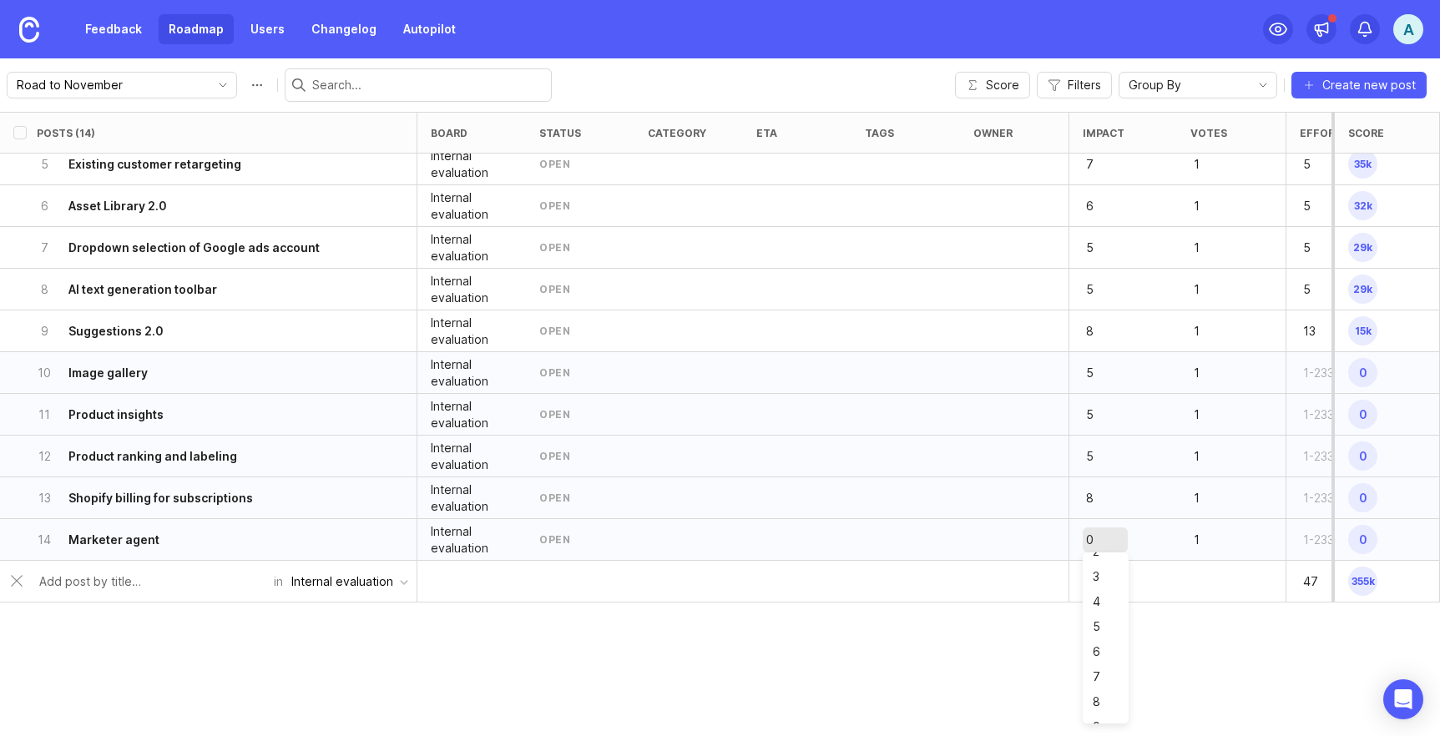
scroll to position [104, 0]
click at [1077, 629] on div "Posts (14) board status category eta tags owner Impact Votes Effort Score 1 Cam…" at bounding box center [720, 424] width 1440 height 624
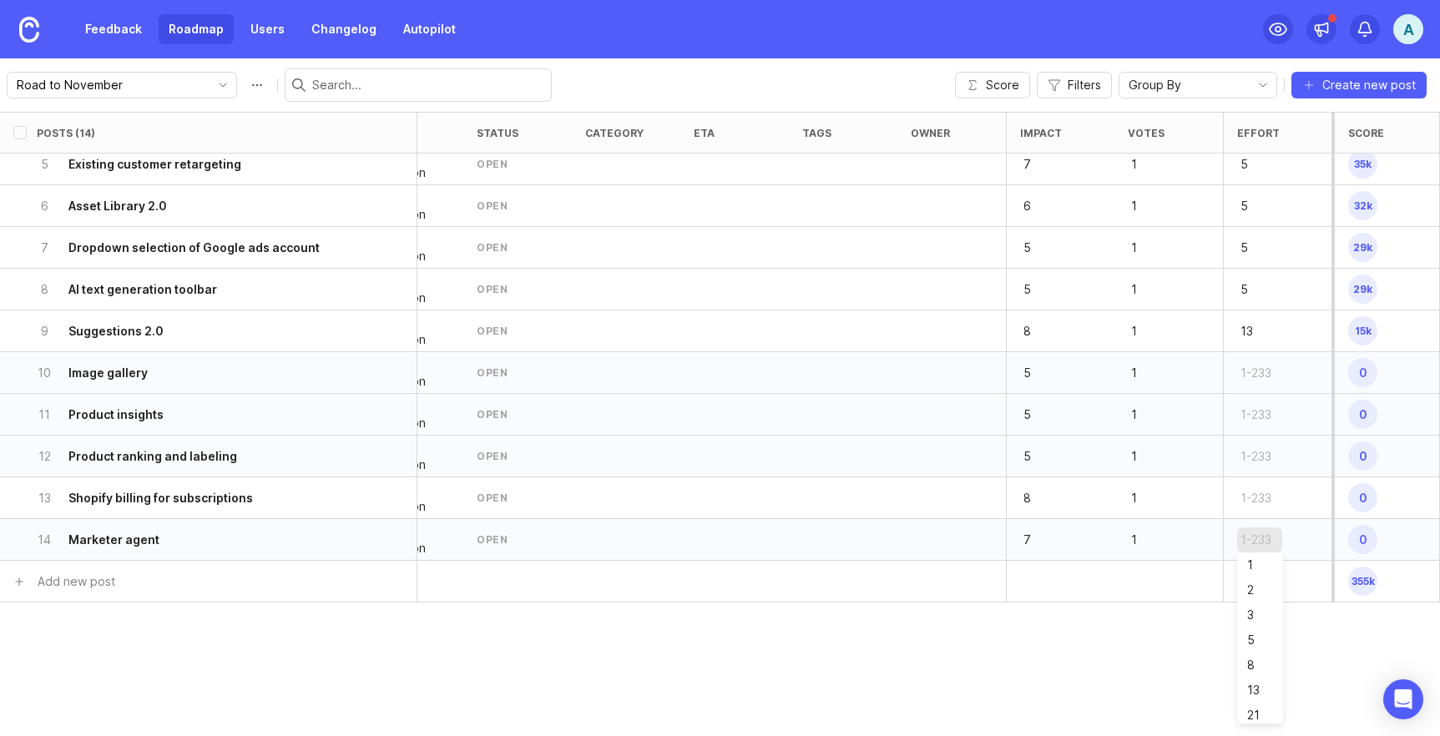
type input "8"
type input "6"
type input "5"
type input "4"
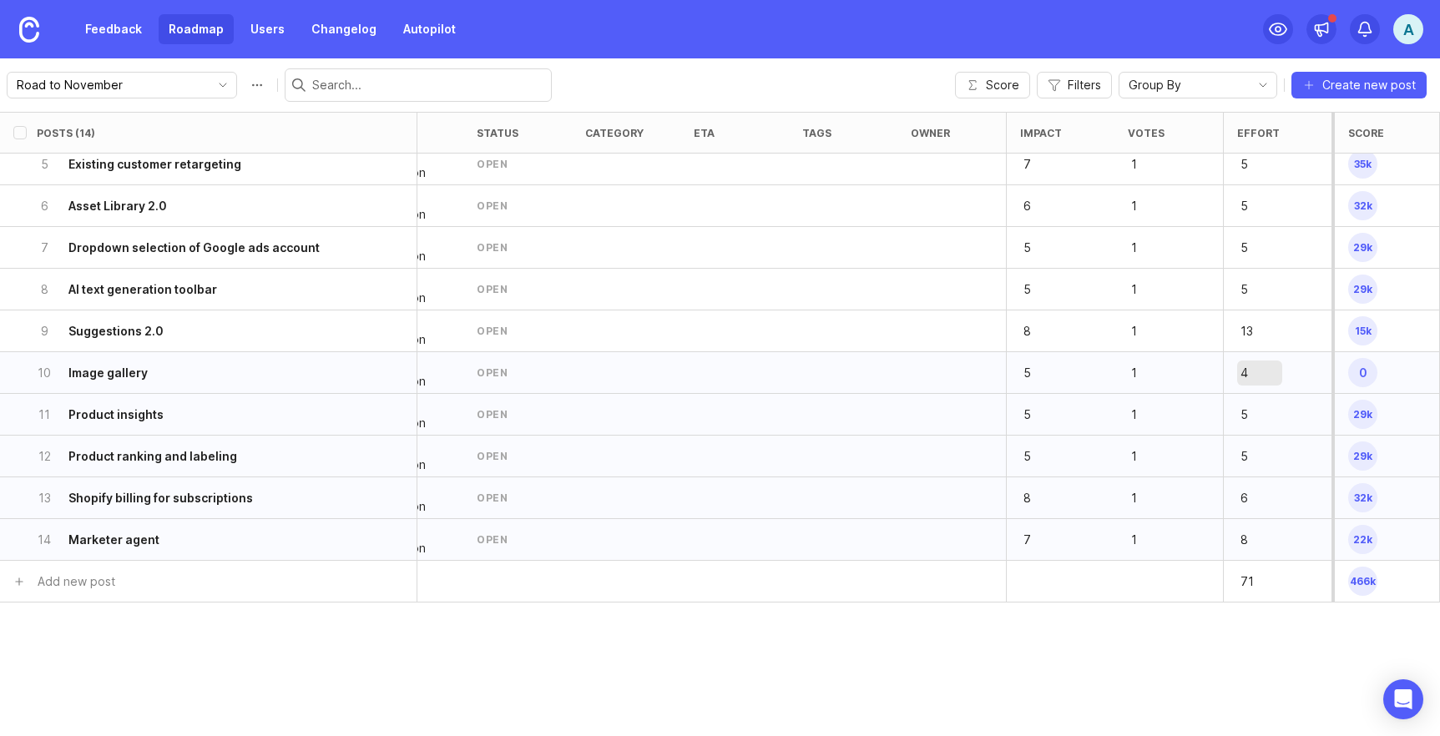
click at [1200, 649] on div "Posts (14) board status category eta tags owner Impact Votes Effort Score 1 Cam…" at bounding box center [720, 424] width 1440 height 624
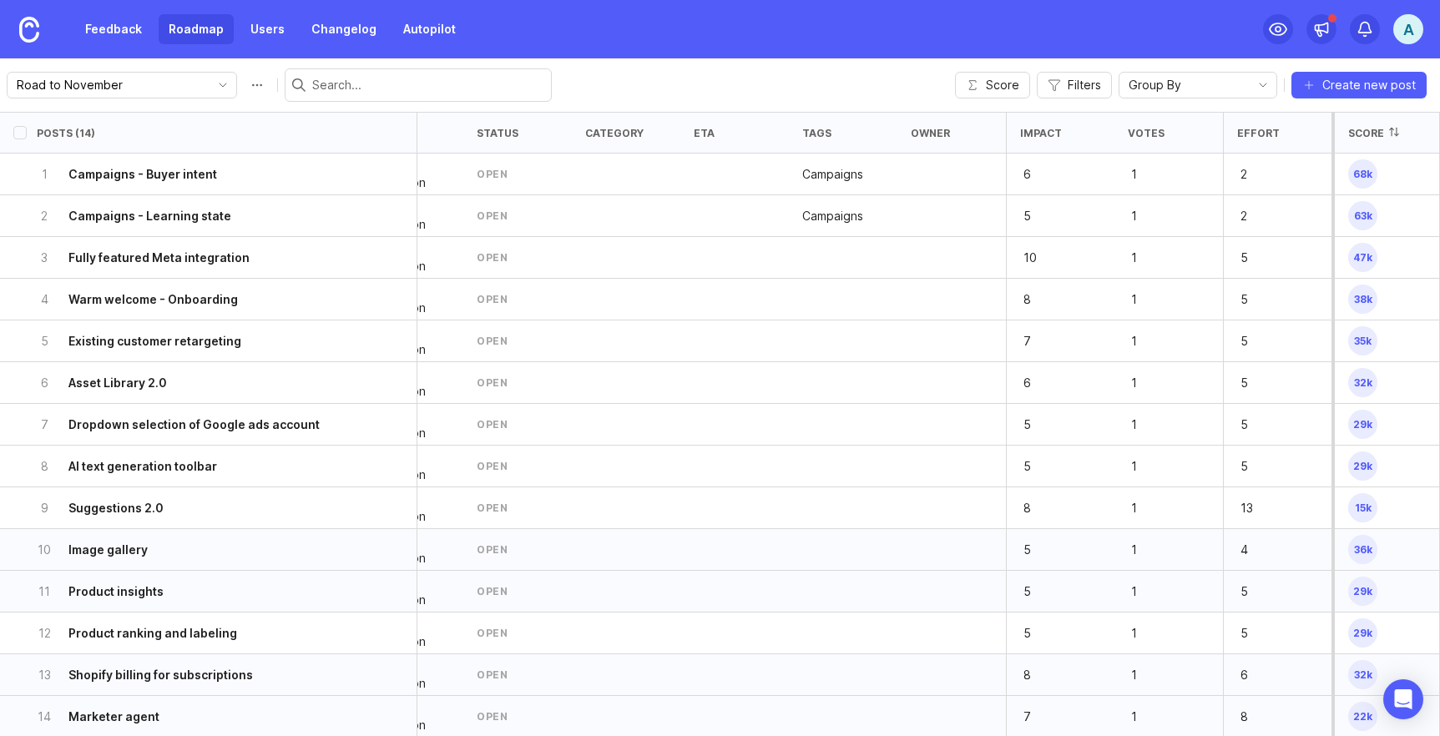
click at [1356, 131] on div "Score" at bounding box center [1366, 133] width 36 height 13
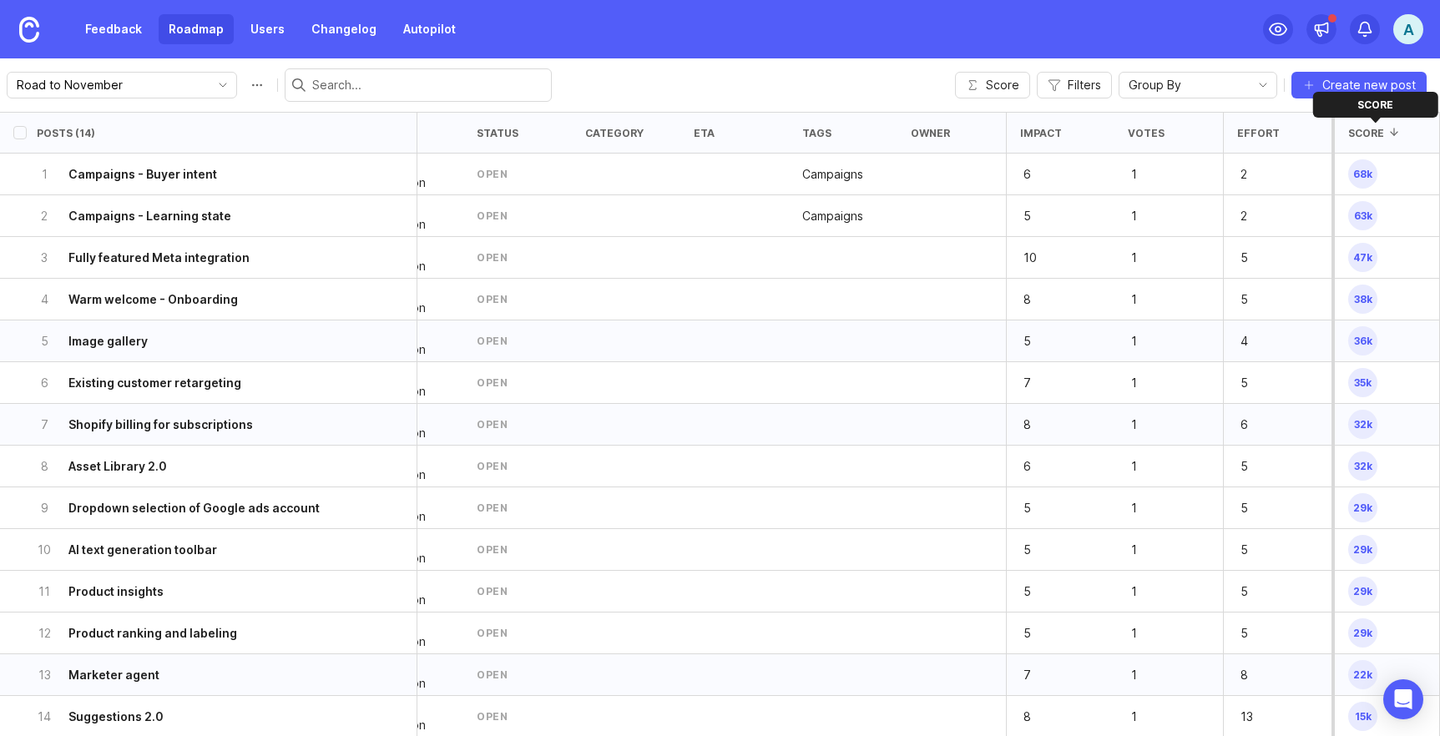
click at [1356, 131] on div "Score" at bounding box center [1366, 133] width 36 height 13
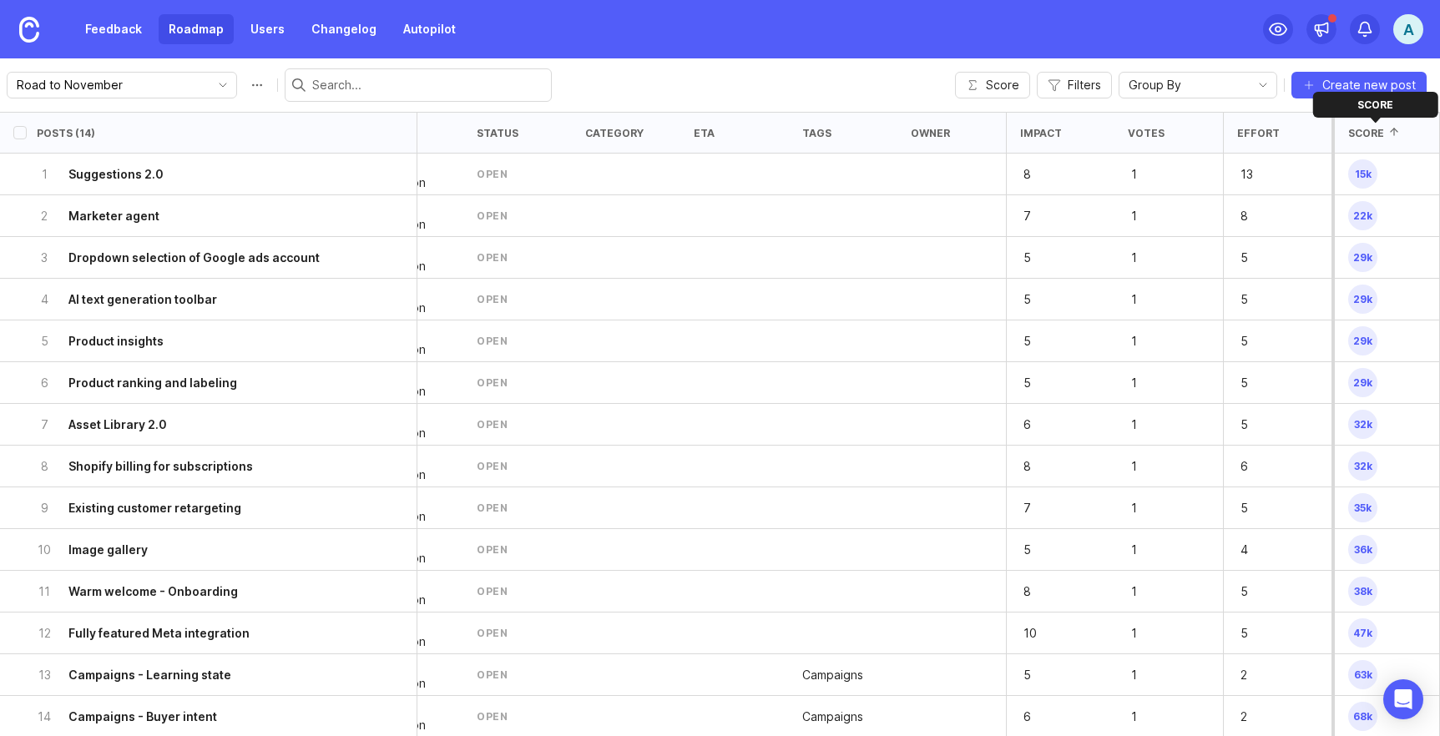
click at [1356, 131] on div "Score" at bounding box center [1366, 133] width 36 height 13
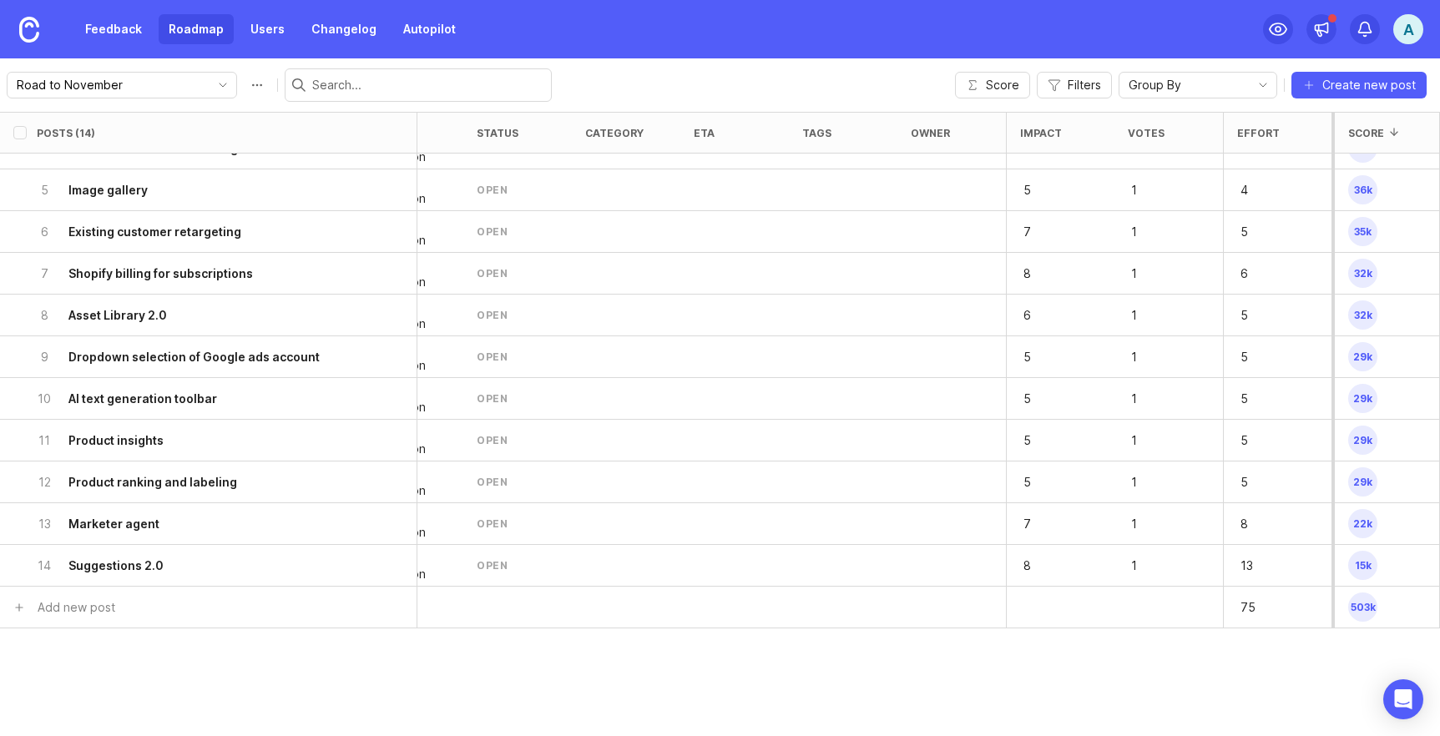
scroll to position [177, 63]
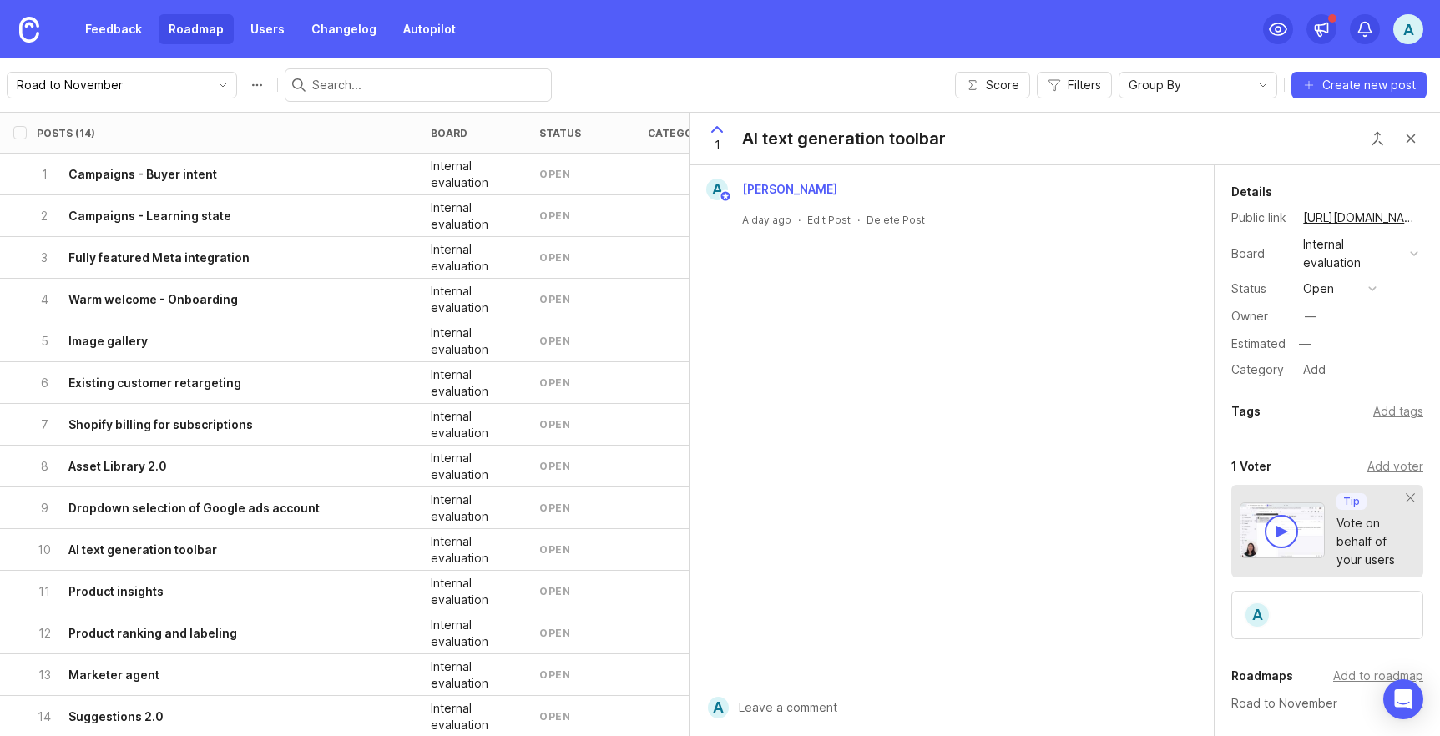
click at [716, 141] on span "1" at bounding box center [718, 145] width 6 height 18
click at [720, 143] on div "0" at bounding box center [717, 138] width 32 height 43
click at [715, 136] on span "1" at bounding box center [718, 145] width 6 height 18
click at [1278, 532] on div at bounding box center [1282, 532] width 12 height 12
click at [1416, 144] on button "Close button" at bounding box center [1410, 138] width 33 height 33
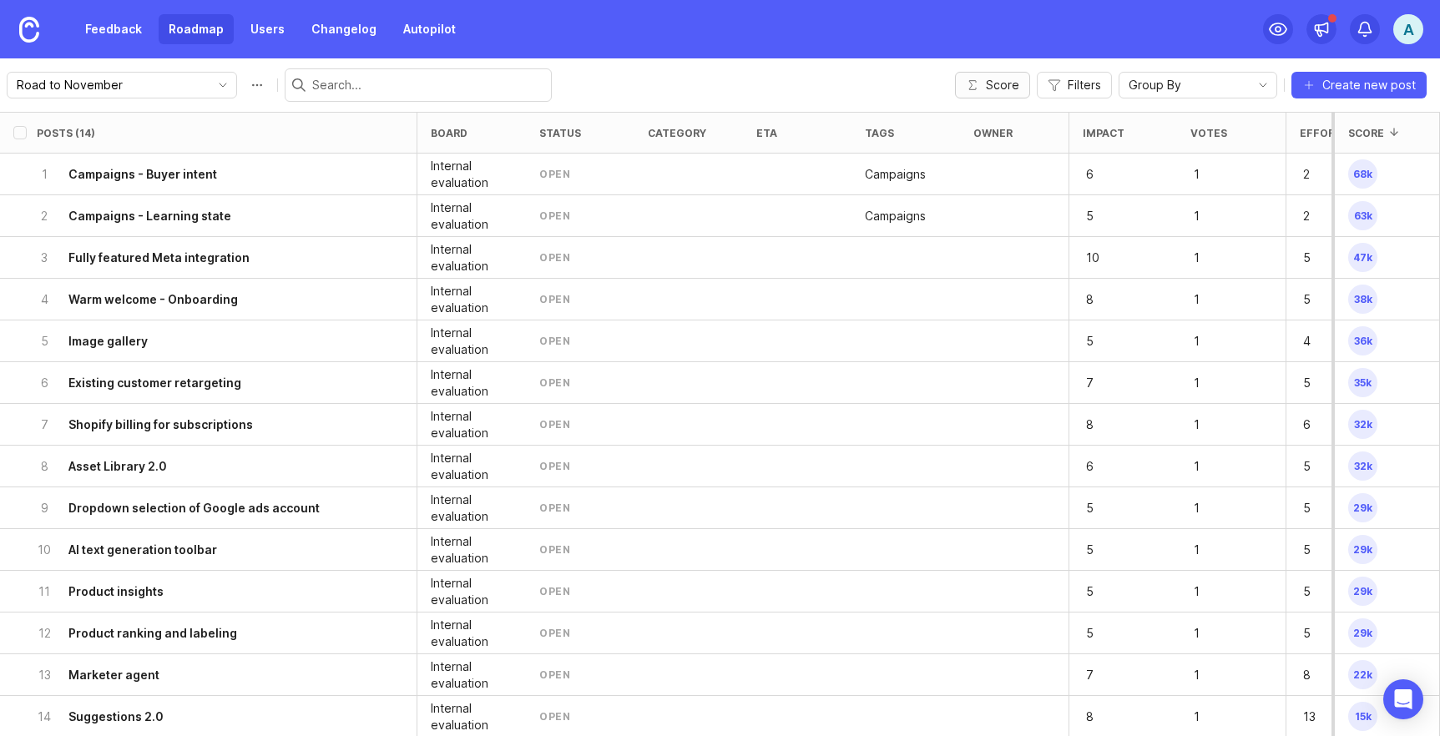
click at [1006, 94] on button "Score" at bounding box center [992, 85] width 75 height 27
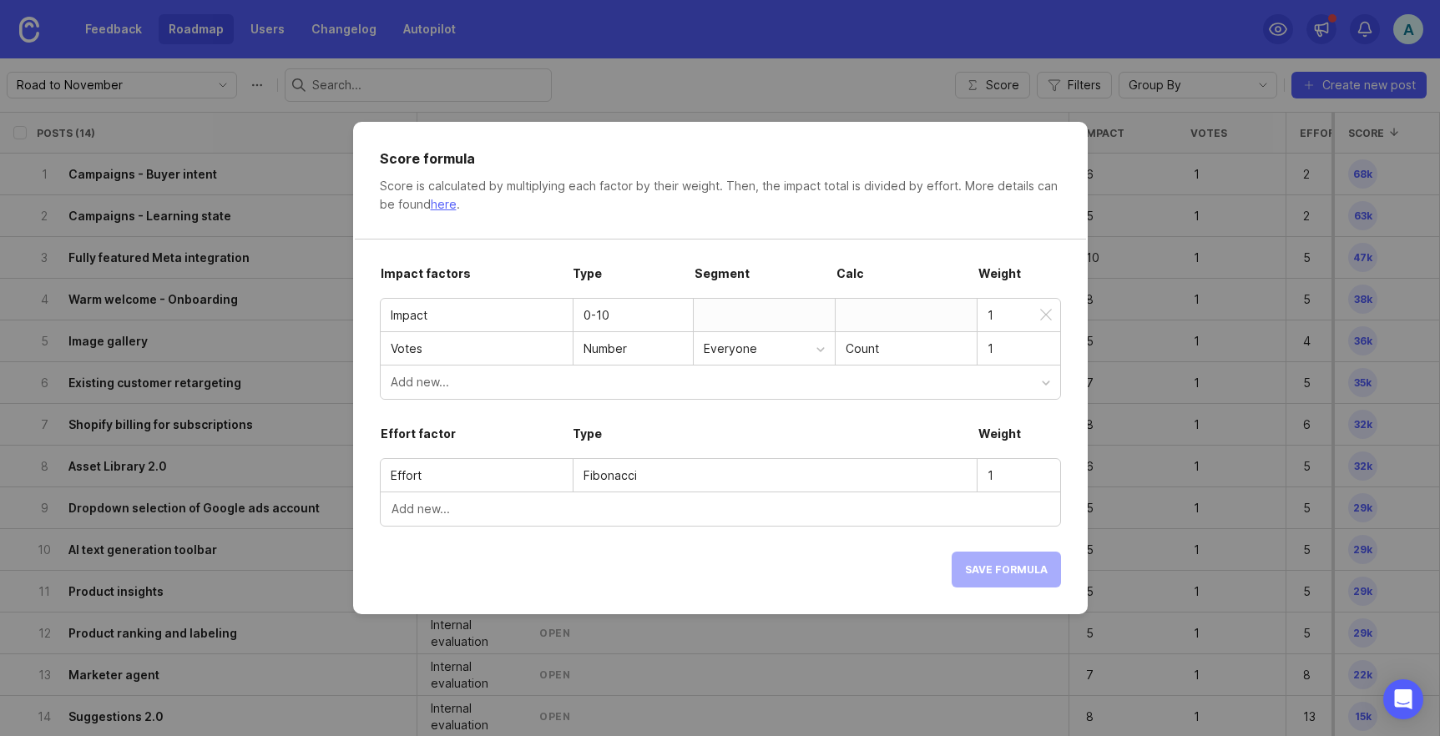
click at [1003, 326] on div "1" at bounding box center [1018, 316] width 83 height 32
type input "2"
click at [982, 557] on button "Save formula" at bounding box center [1006, 570] width 109 height 36
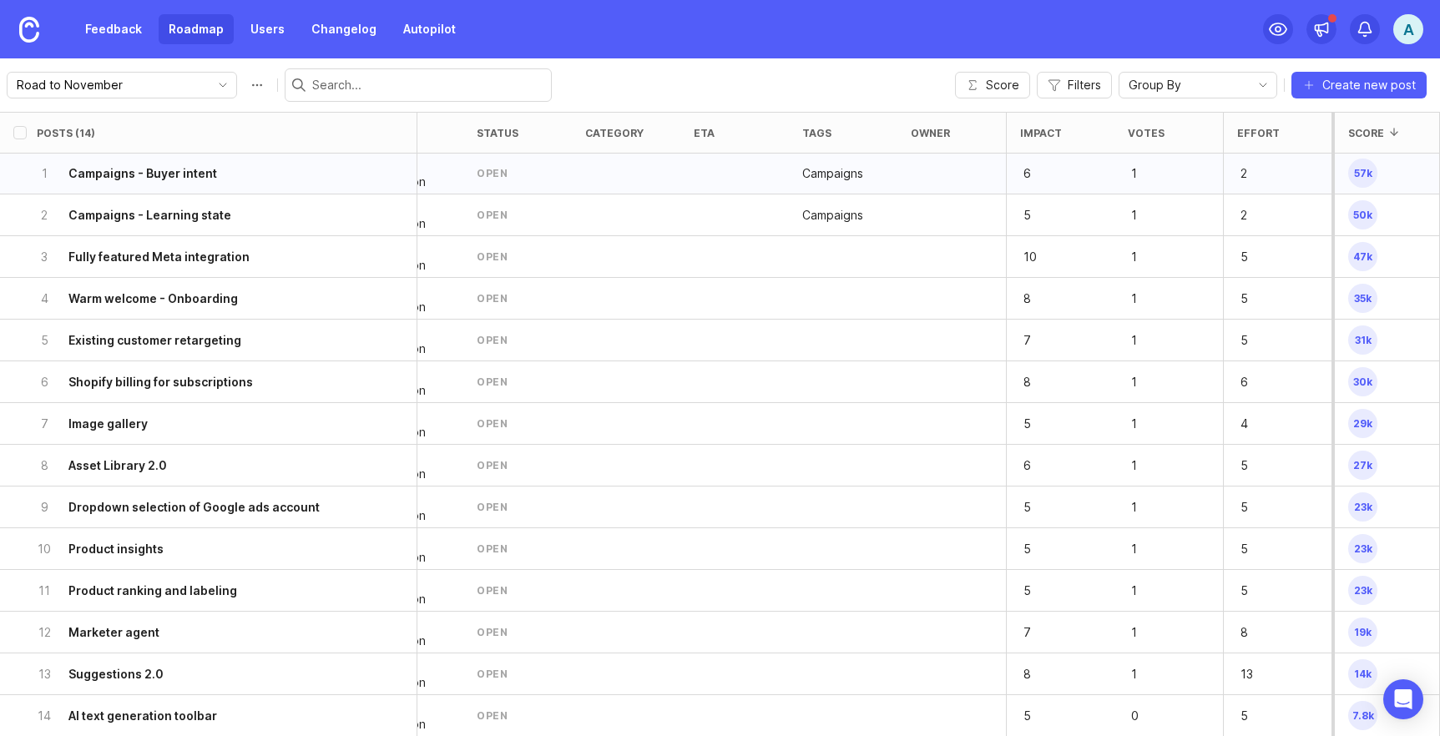
scroll to position [177, 63]
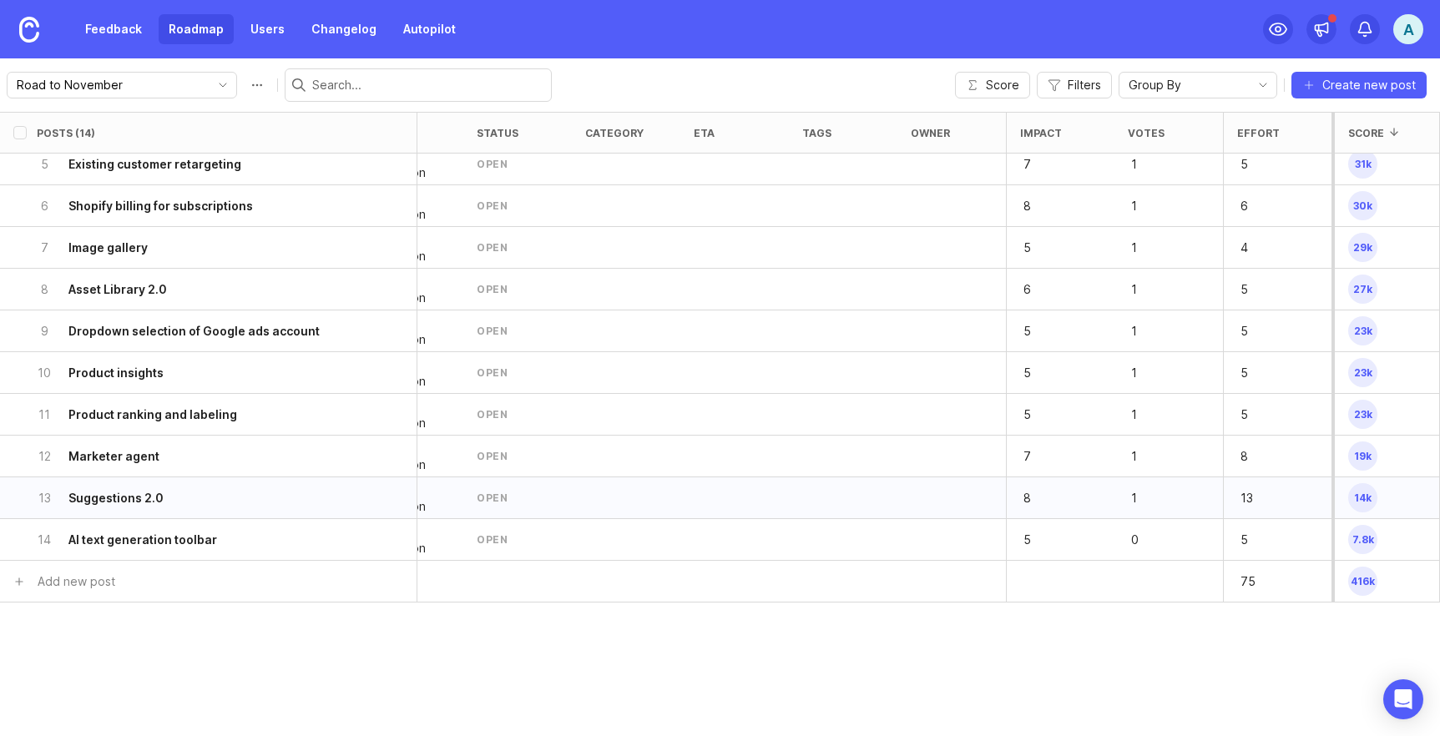
click at [1133, 499] on p "1" at bounding box center [1154, 498] width 52 height 23
click at [144, 497] on h6 "Suggestions 2.0" at bounding box center [115, 498] width 95 height 17
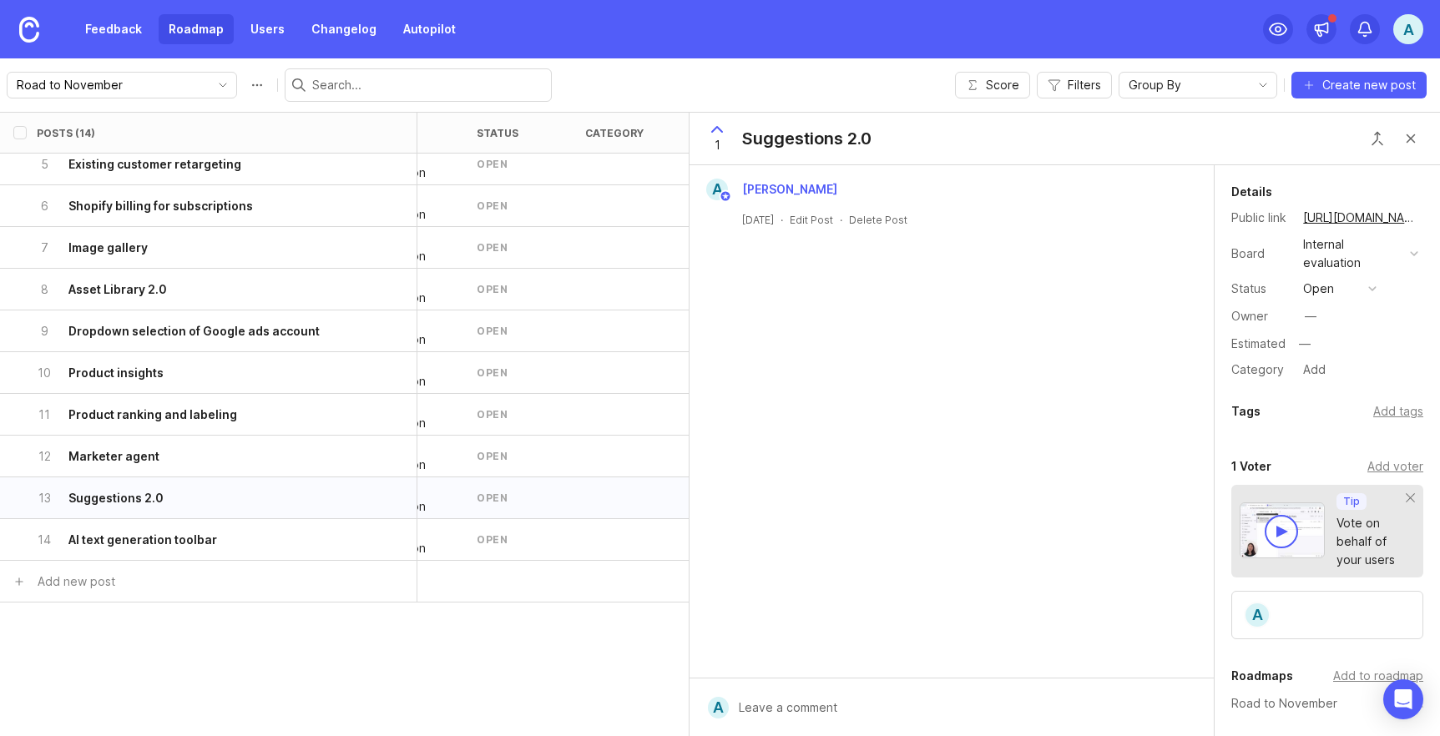
click at [718, 144] on span "1" at bounding box center [718, 145] width 6 height 18
click at [125, 454] on h6 "Marketer agent" at bounding box center [113, 456] width 91 height 17
click at [711, 140] on div "1" at bounding box center [717, 138] width 32 height 43
click at [121, 453] on h6 "Marketer agent" at bounding box center [113, 456] width 91 height 17
click at [139, 452] on h6 "Marketer agent" at bounding box center [113, 456] width 91 height 17
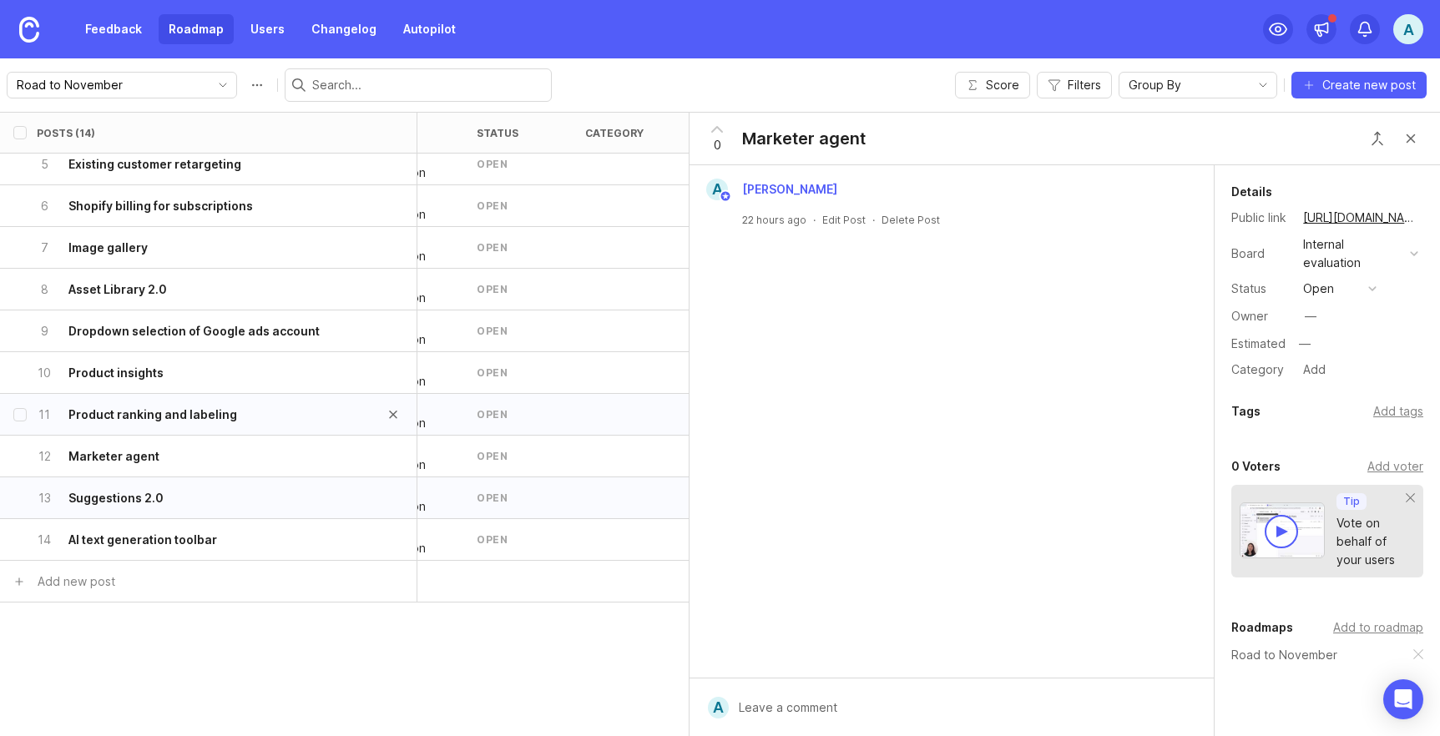
click at [147, 413] on h6 "Product ranking and labeling" at bounding box center [152, 415] width 169 height 17
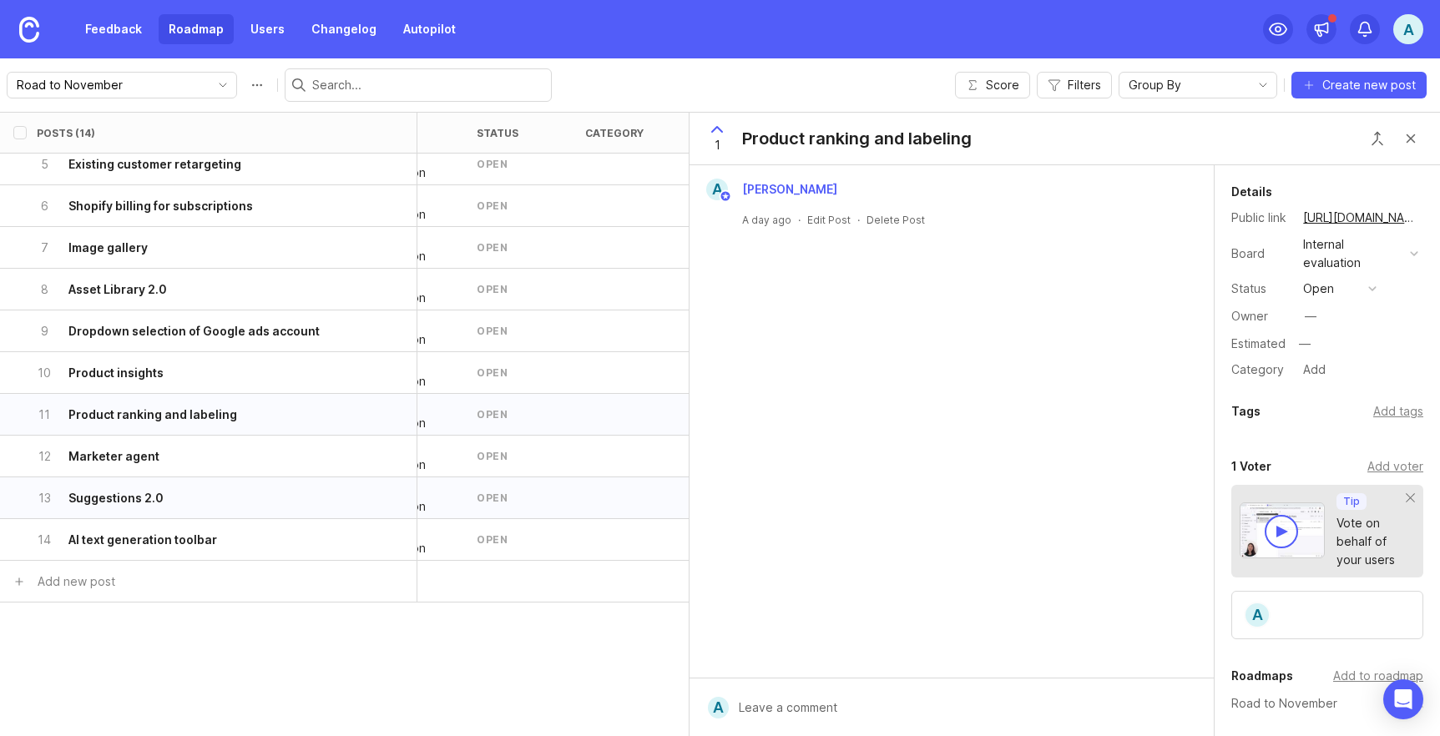
click at [716, 146] on span "1" at bounding box center [718, 145] width 6 height 18
click at [141, 370] on h6 "Product insights" at bounding box center [115, 373] width 95 height 17
click at [719, 148] on span "1" at bounding box center [718, 145] width 6 height 18
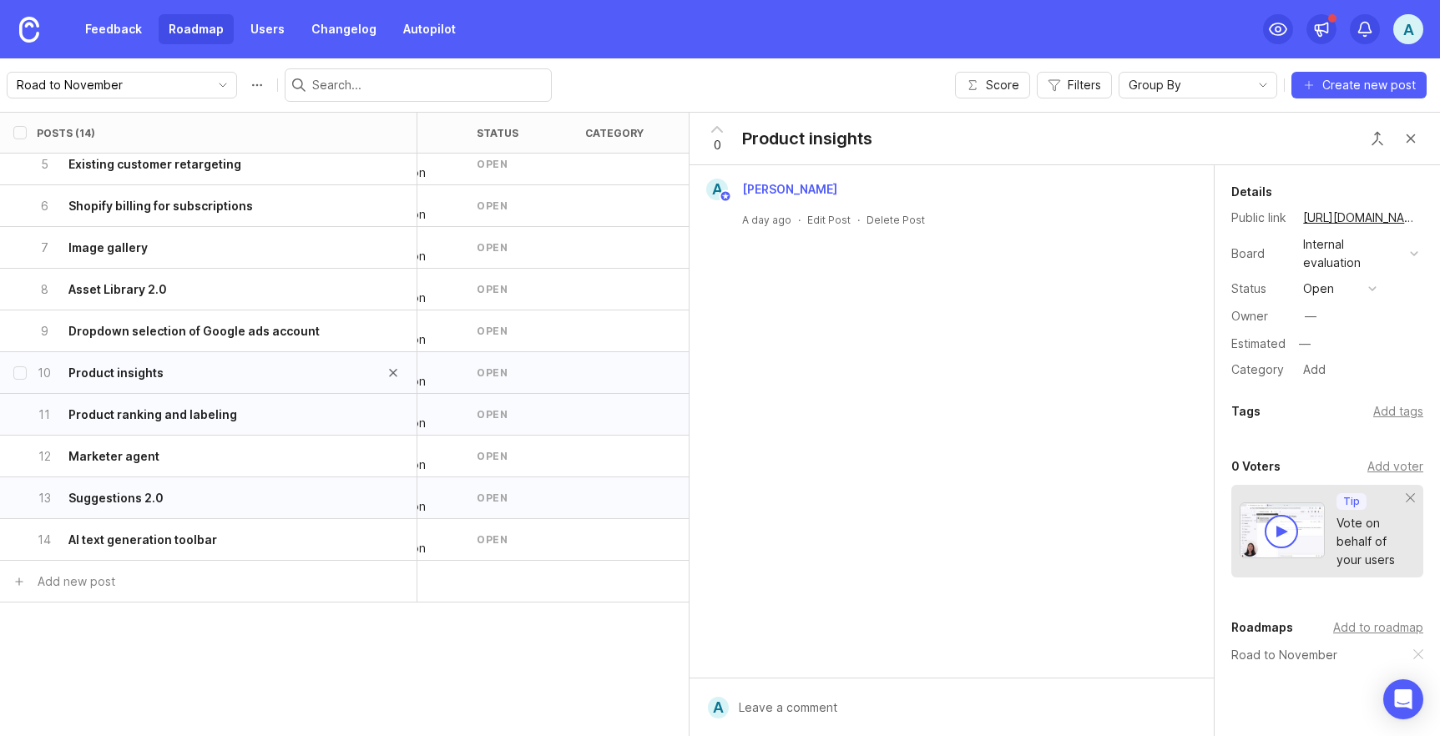
click at [150, 367] on h6 "Product insights" at bounding box center [115, 373] width 95 height 17
click at [189, 324] on h6 "Dropdown selection of Google ads account" at bounding box center [193, 331] width 251 height 17
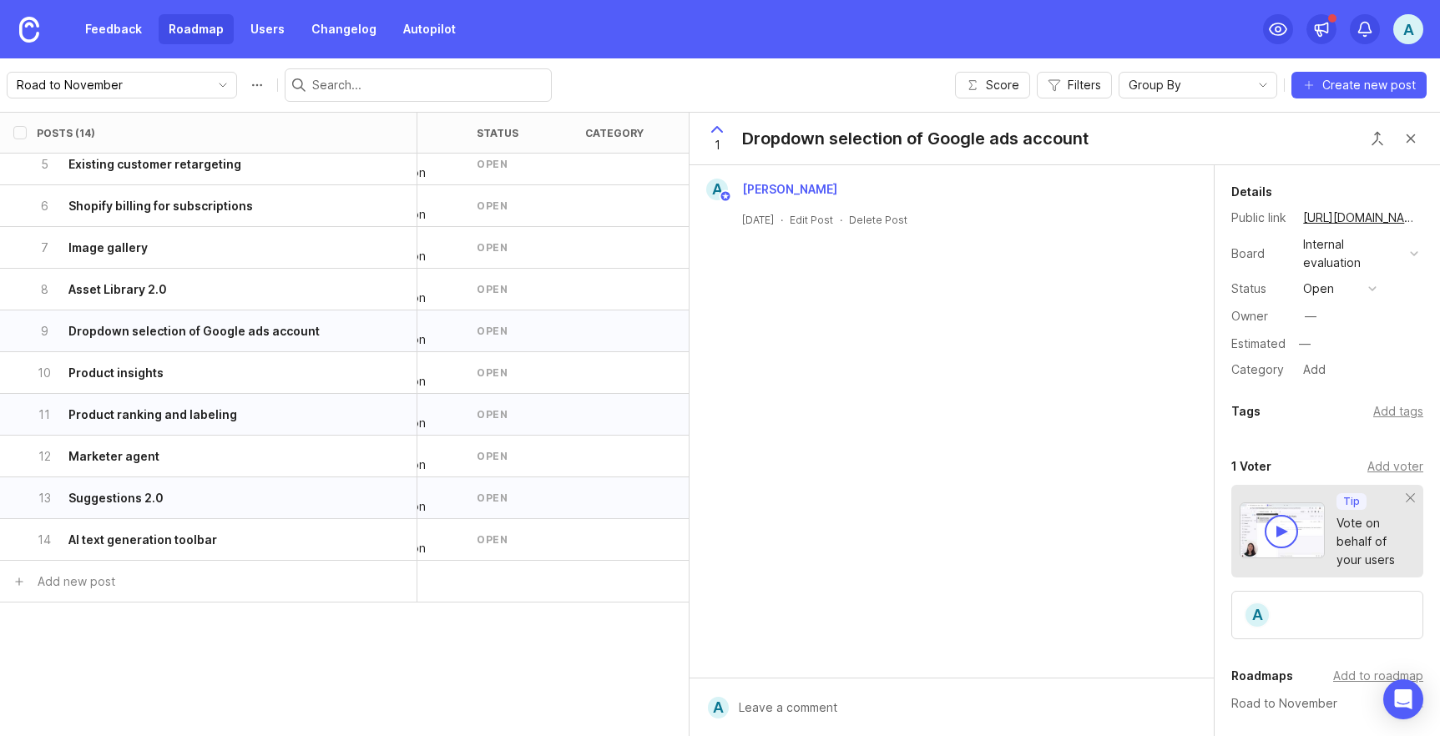
click at [717, 143] on span "1" at bounding box center [718, 145] width 6 height 18
click at [102, 291] on h6 "Asset Library 2.0" at bounding box center [117, 289] width 98 height 17
click at [717, 144] on span "1" at bounding box center [718, 145] width 6 height 18
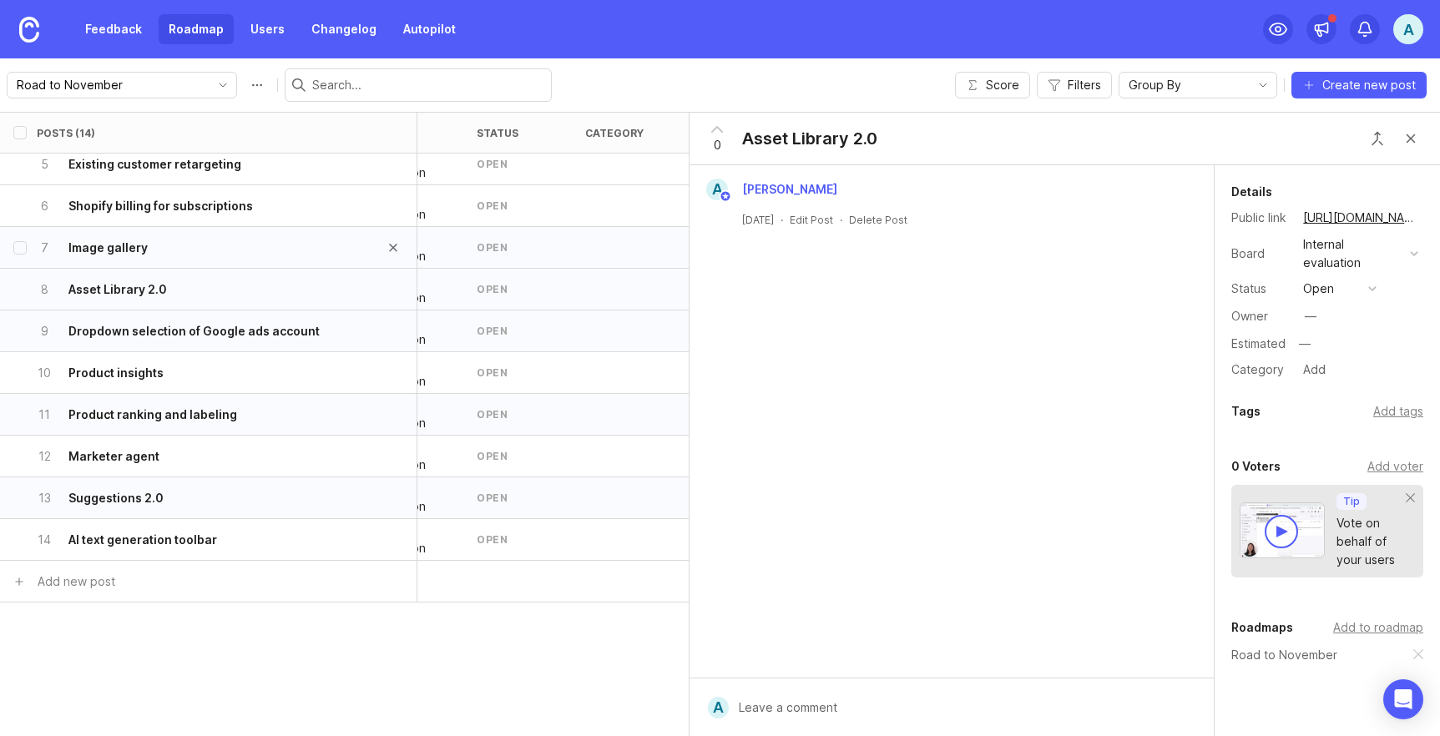
click at [100, 246] on h6 "Image gallery" at bounding box center [107, 248] width 79 height 17
click at [721, 146] on div "1" at bounding box center [717, 138] width 32 height 43
click at [199, 161] on h6 "Existing customer retargeting" at bounding box center [154, 164] width 173 height 17
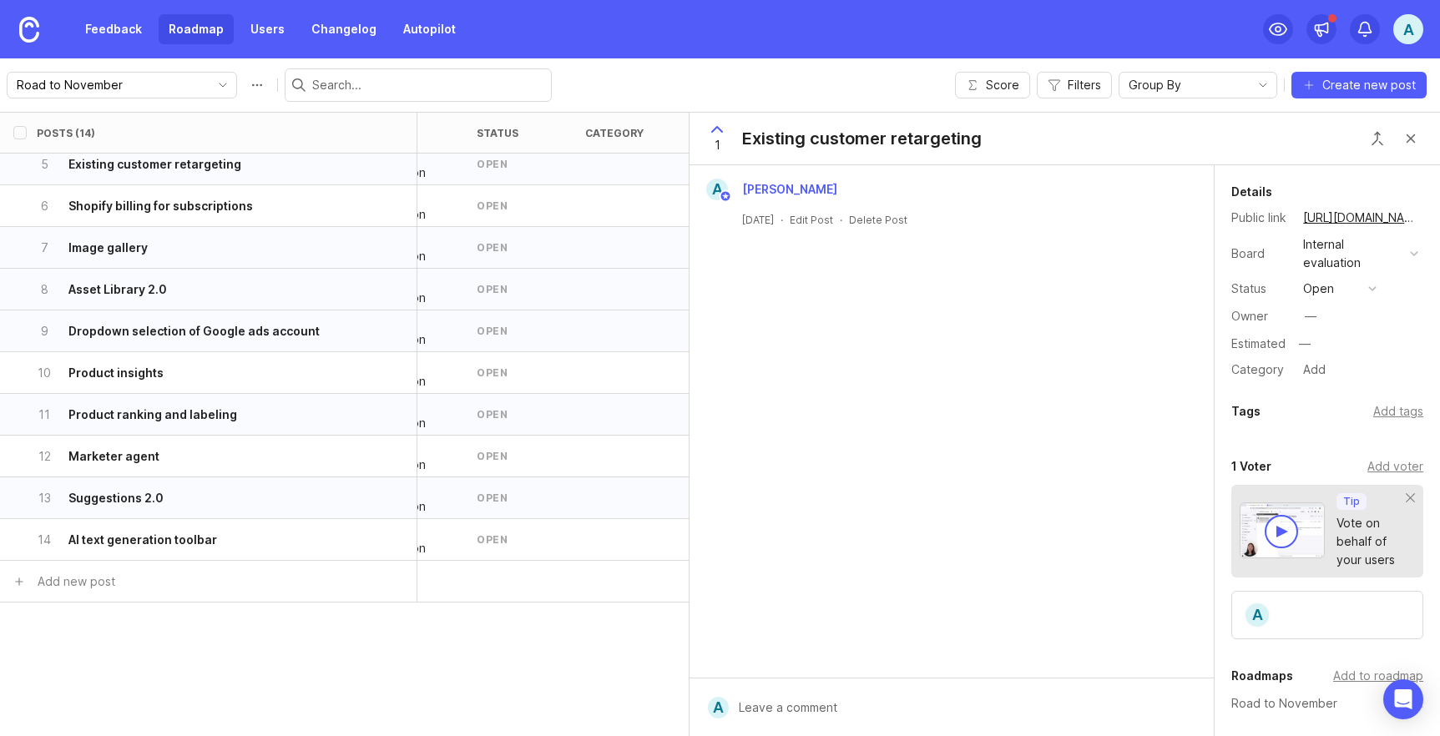
click at [719, 144] on span "1" at bounding box center [718, 145] width 6 height 18
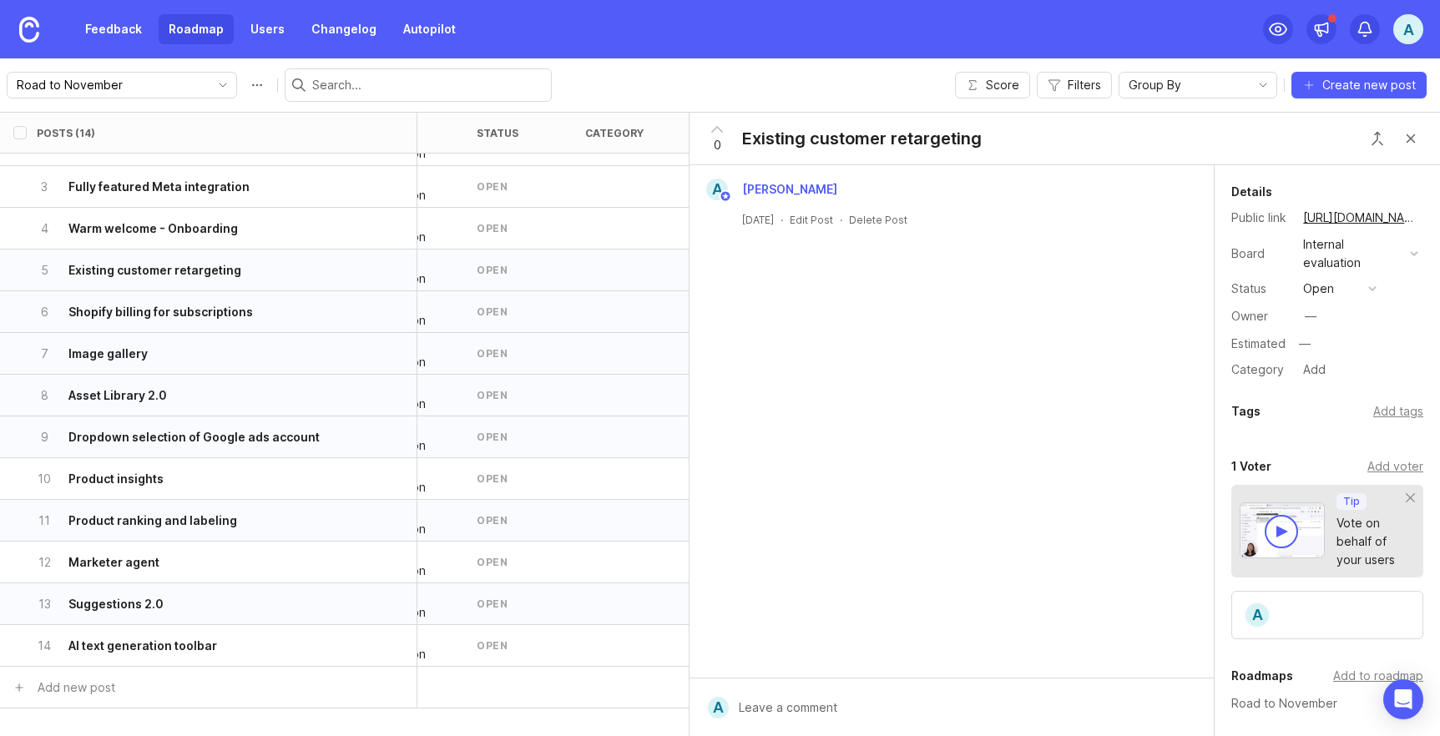
scroll to position [49, 63]
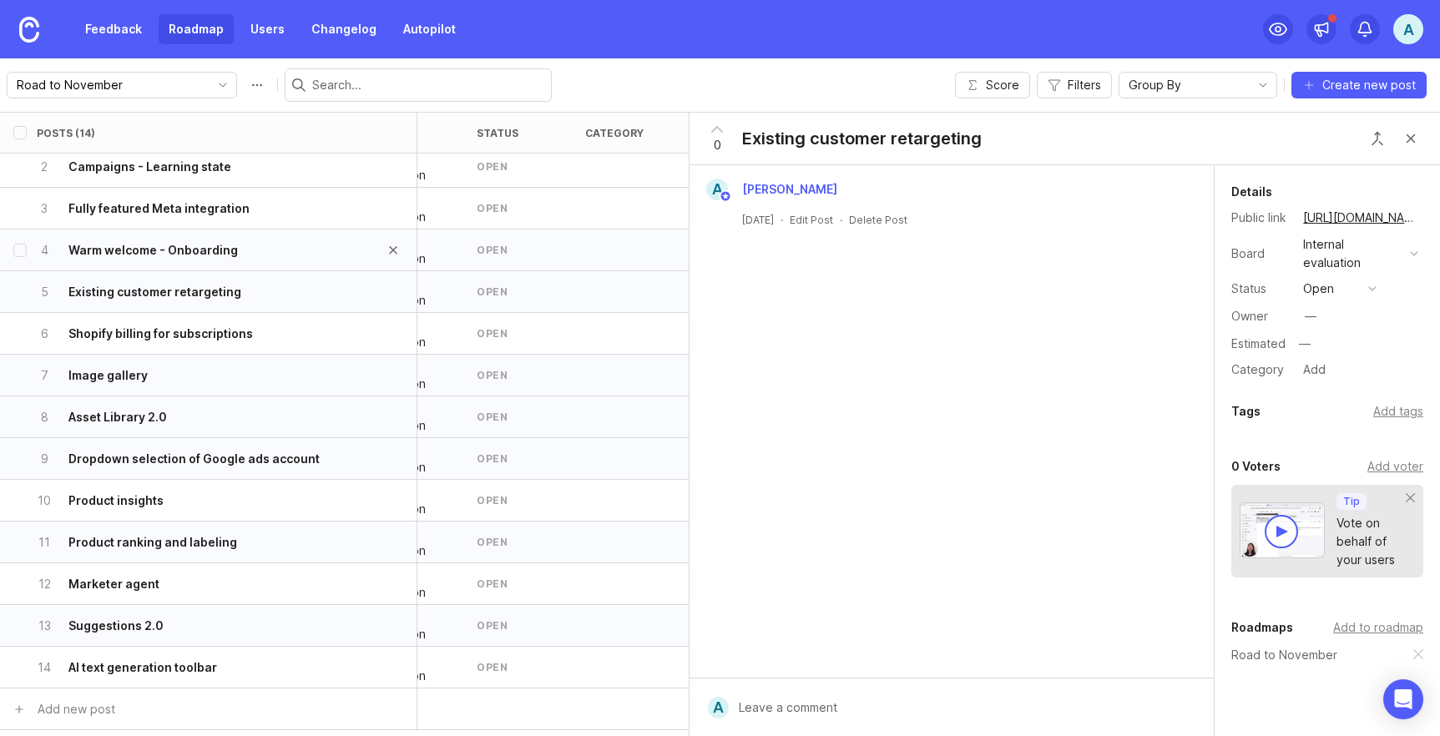
click at [338, 258] on div "4 Warm welcome - Onboarding" at bounding box center [203, 250] width 333 height 41
click at [717, 144] on span "1" at bounding box center [718, 145] width 6 height 18
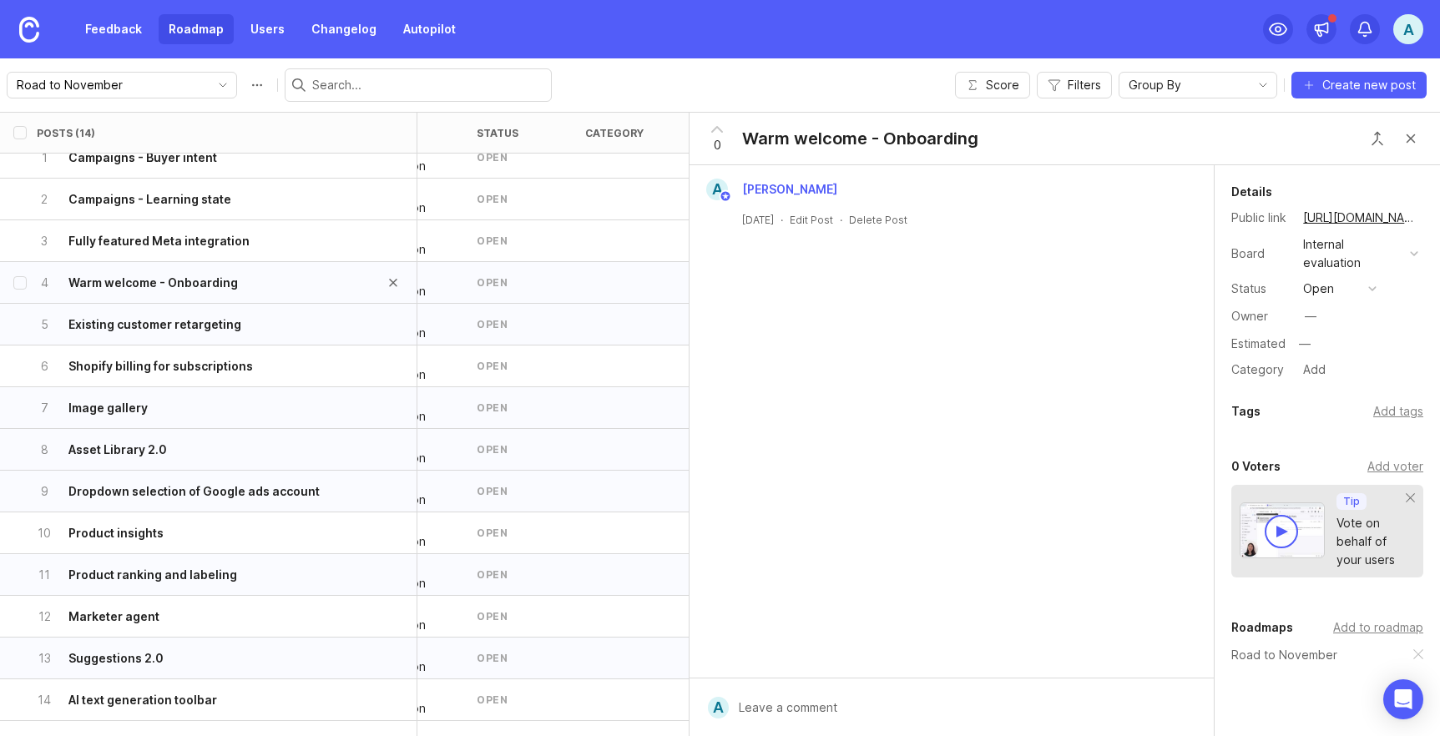
scroll to position [6, 63]
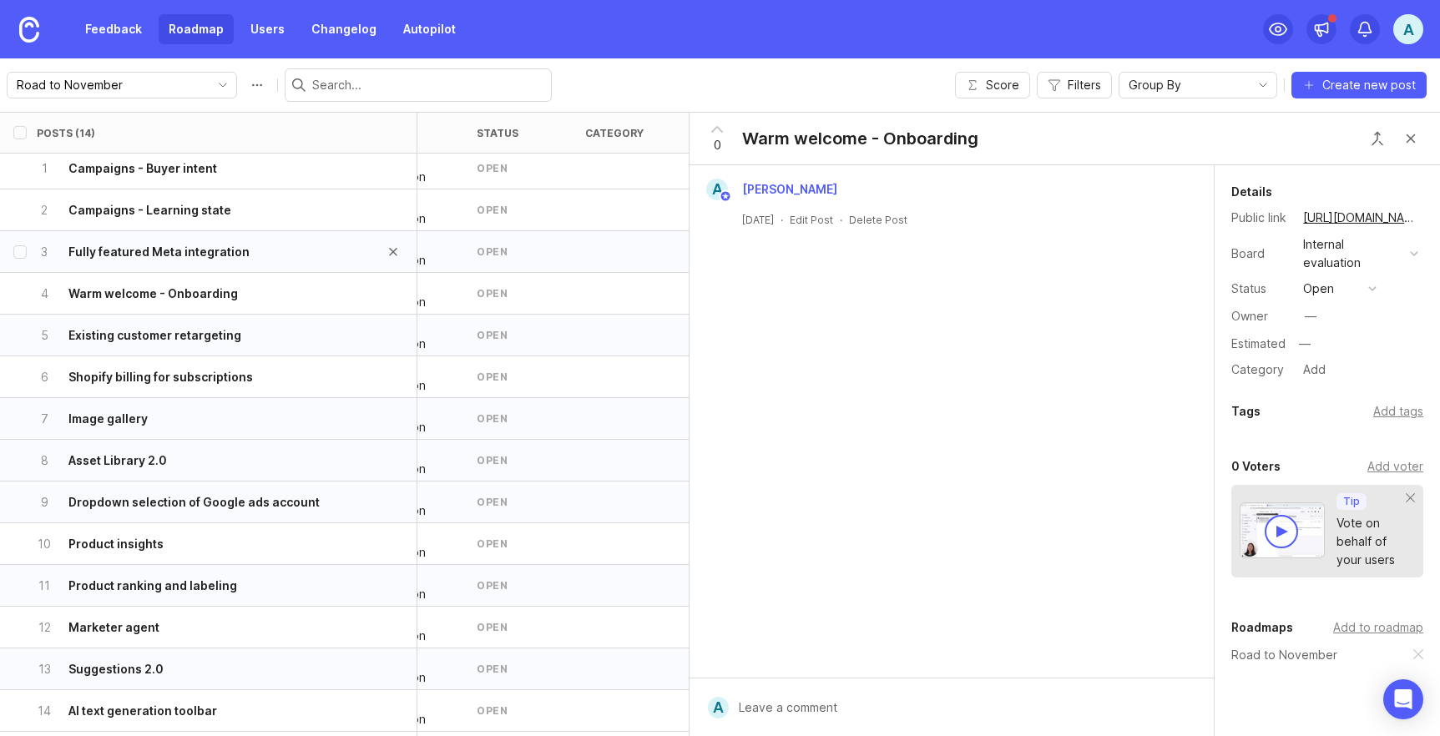
click at [230, 252] on h6 "Fully featured Meta integration" at bounding box center [158, 252] width 181 height 17
click at [717, 144] on span "1" at bounding box center [718, 145] width 6 height 18
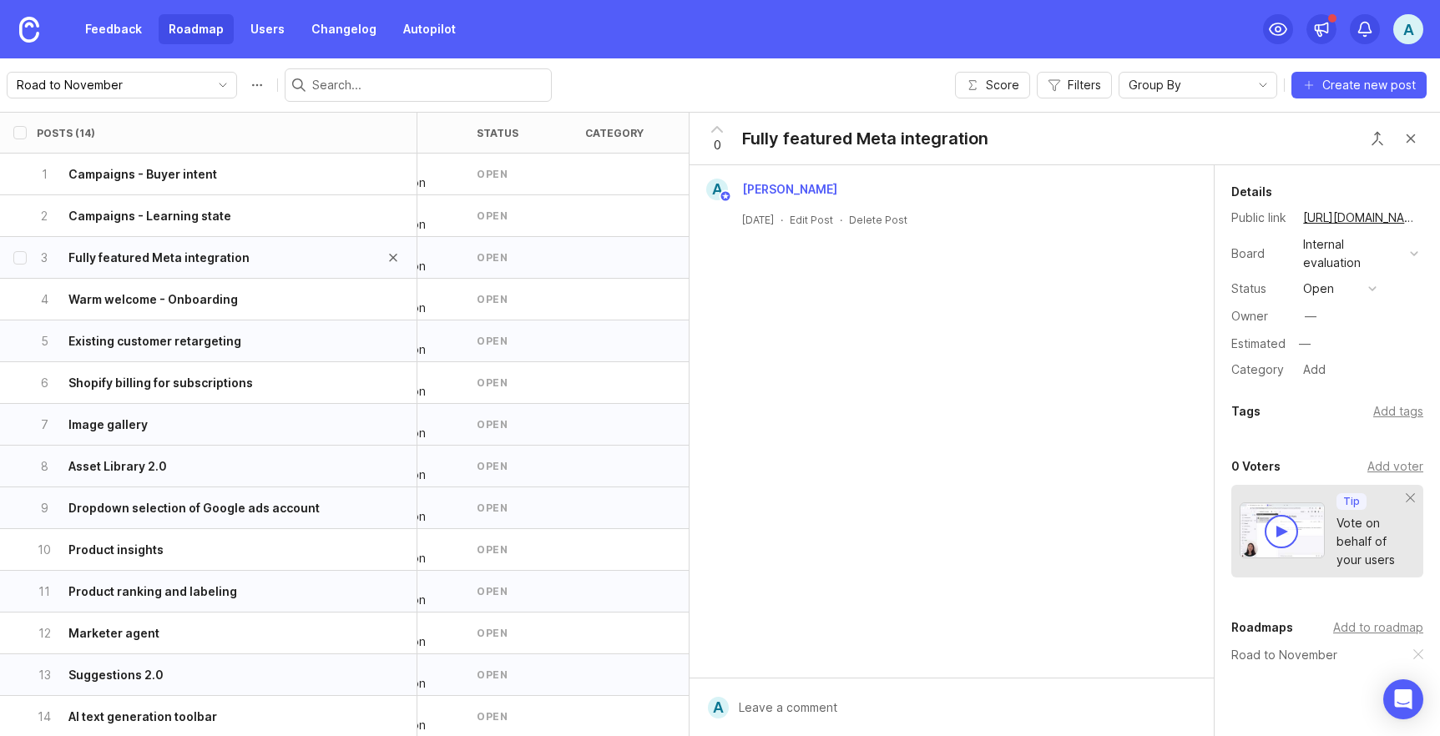
click at [225, 260] on h6 "Fully featured Meta integration" at bounding box center [158, 258] width 181 height 17
click at [162, 170] on h6 "Campaigns - Buyer intent" at bounding box center [142, 174] width 149 height 17
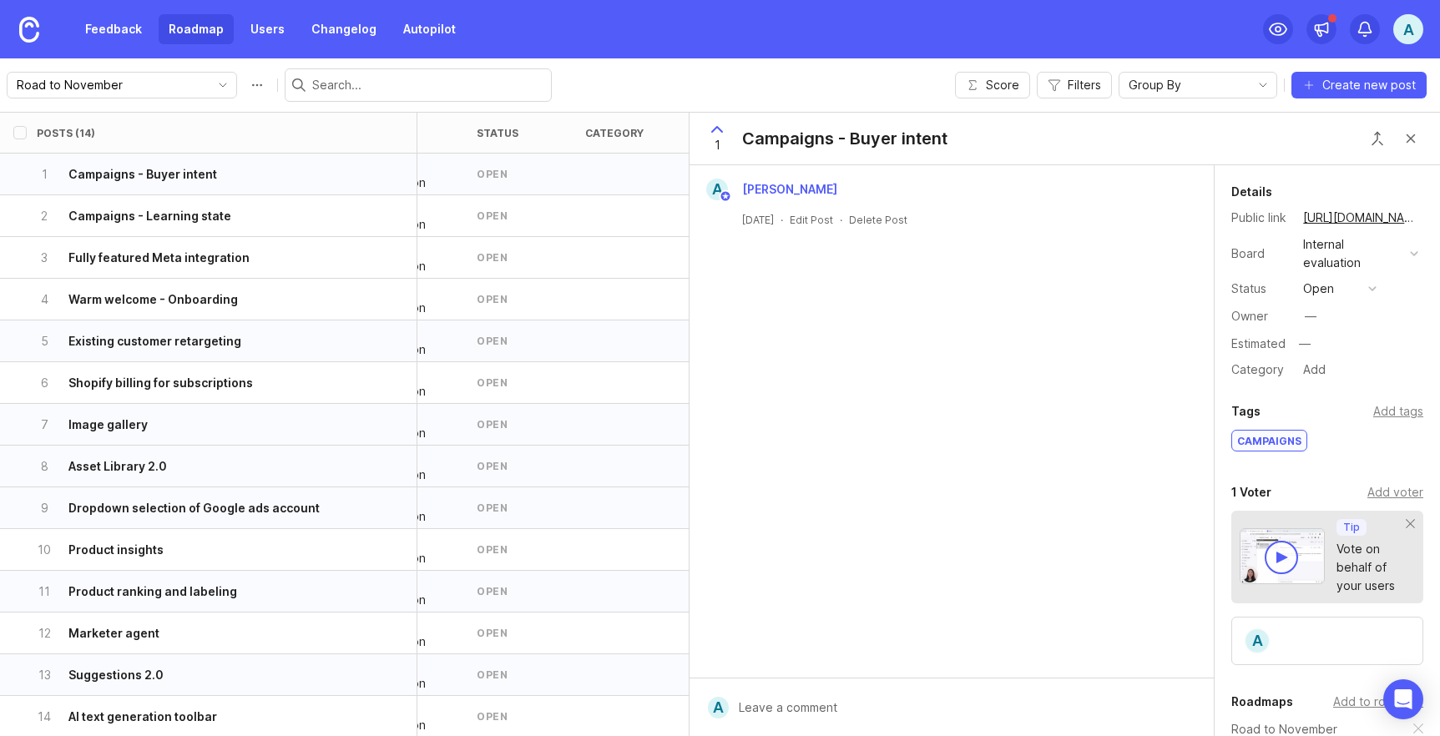
click at [719, 146] on span "1" at bounding box center [718, 145] width 6 height 18
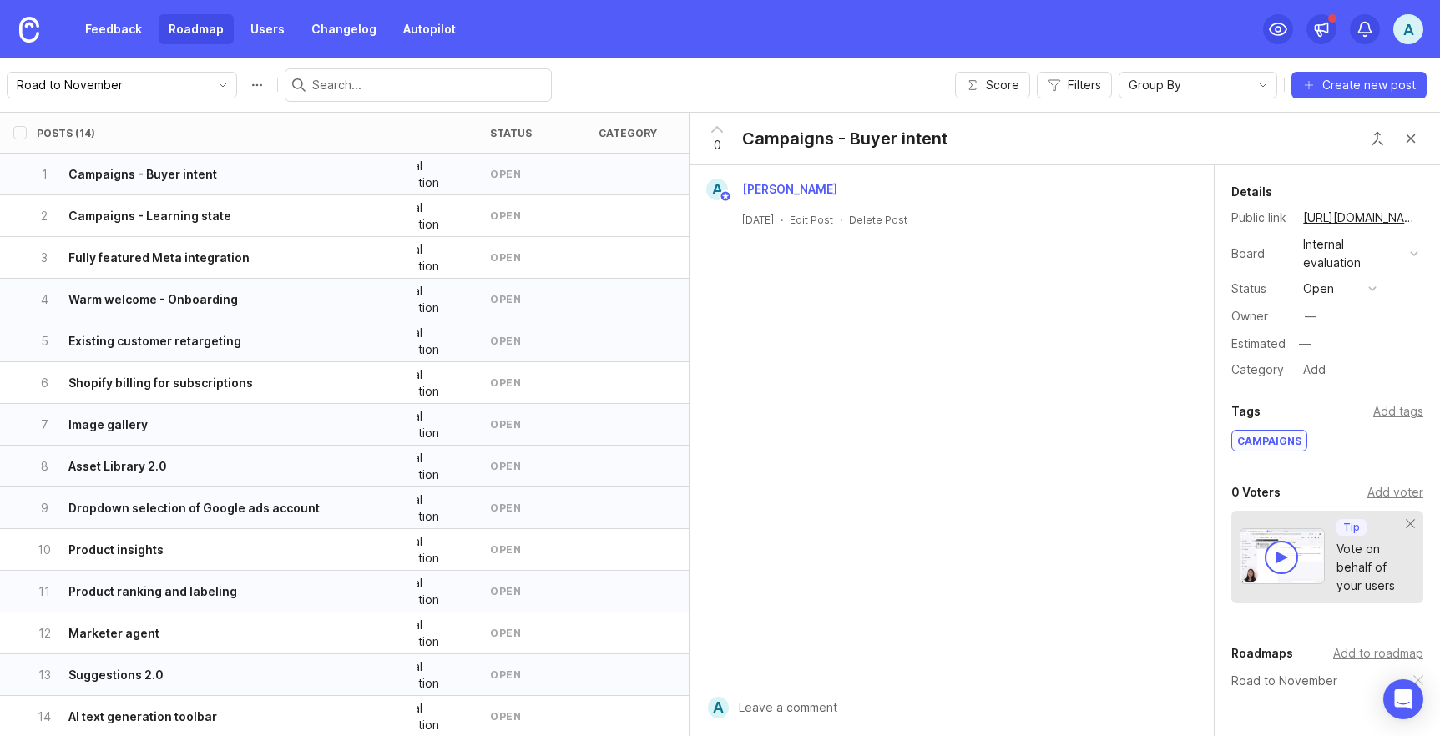
scroll to position [0, 63]
click at [1412, 141] on button "Close button" at bounding box center [1410, 138] width 33 height 33
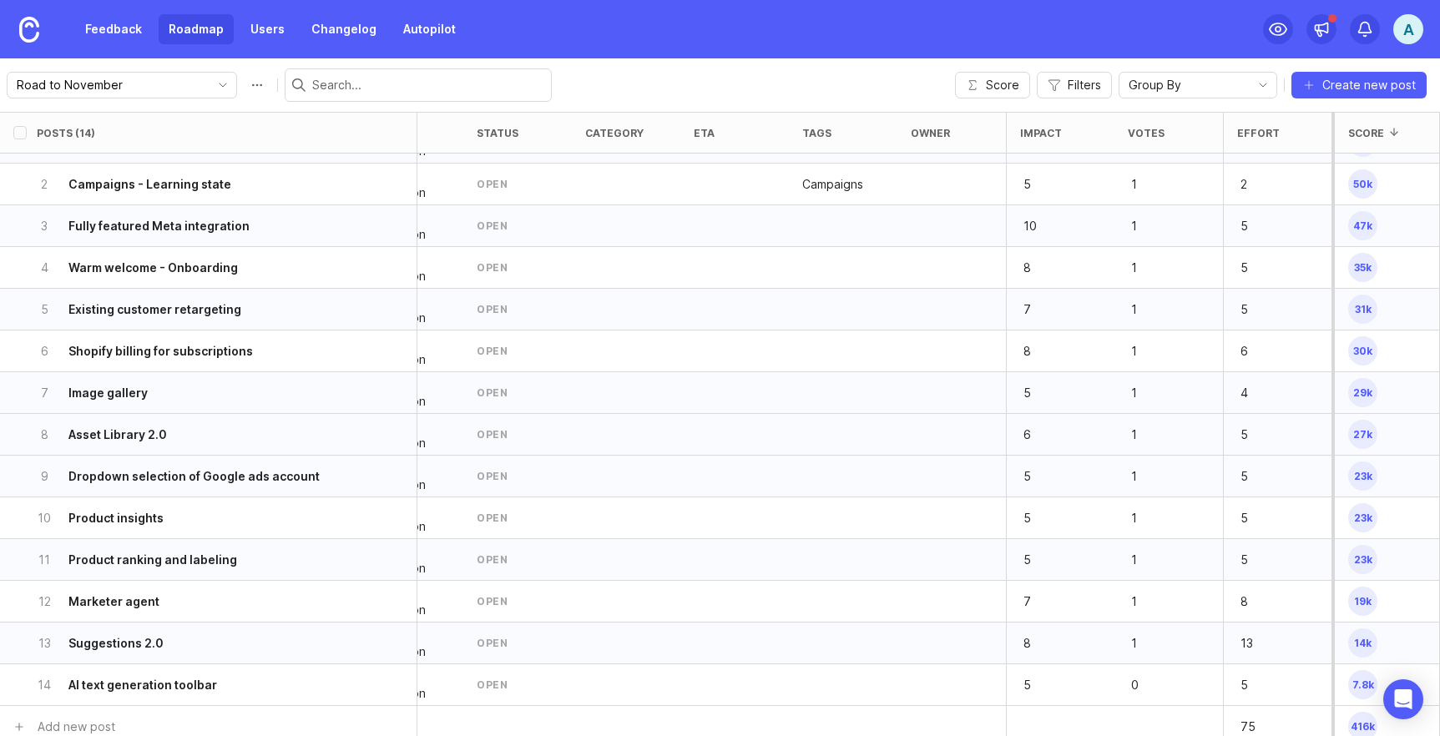
scroll to position [0, 63]
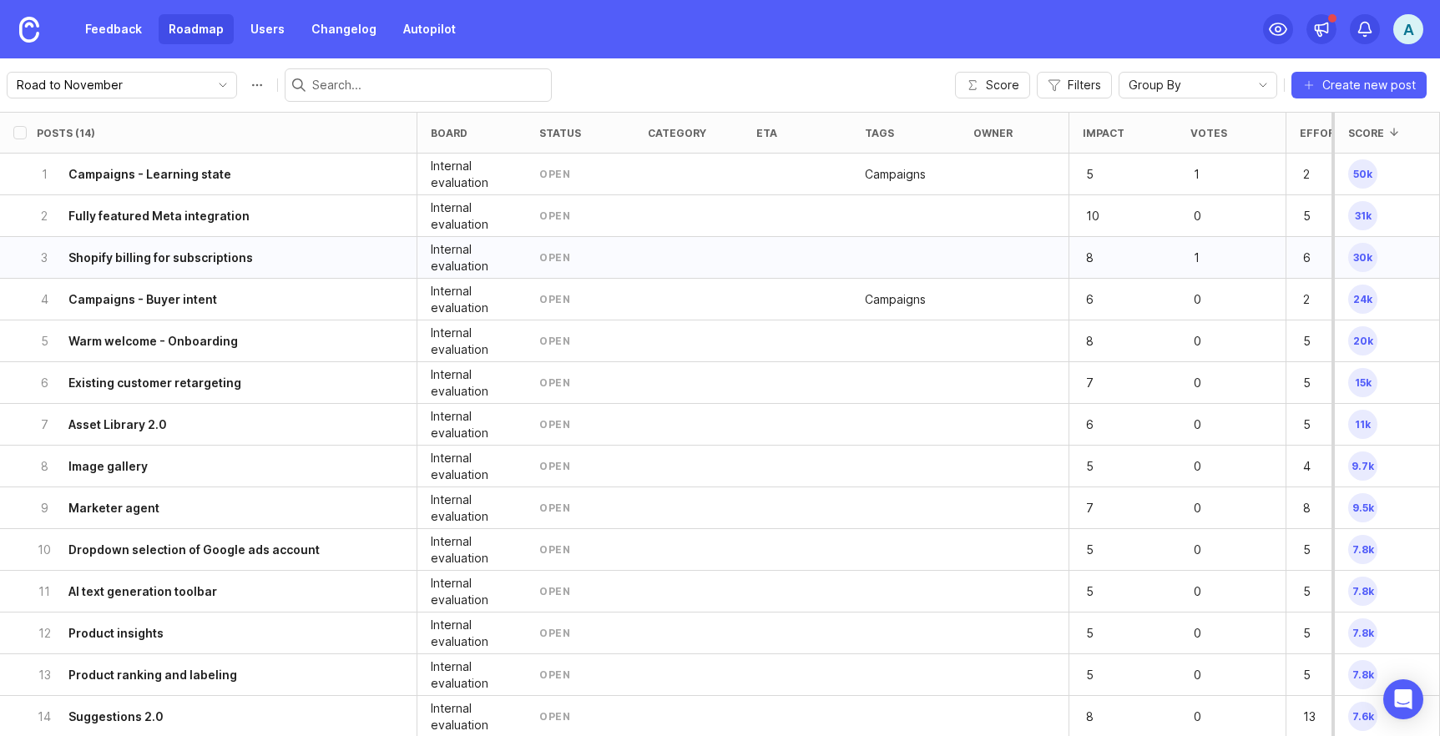
click at [1190, 257] on p "1" at bounding box center [1216, 257] width 52 height 23
click at [230, 261] on h6 "Shopify billing for subscriptions" at bounding box center [160, 258] width 184 height 17
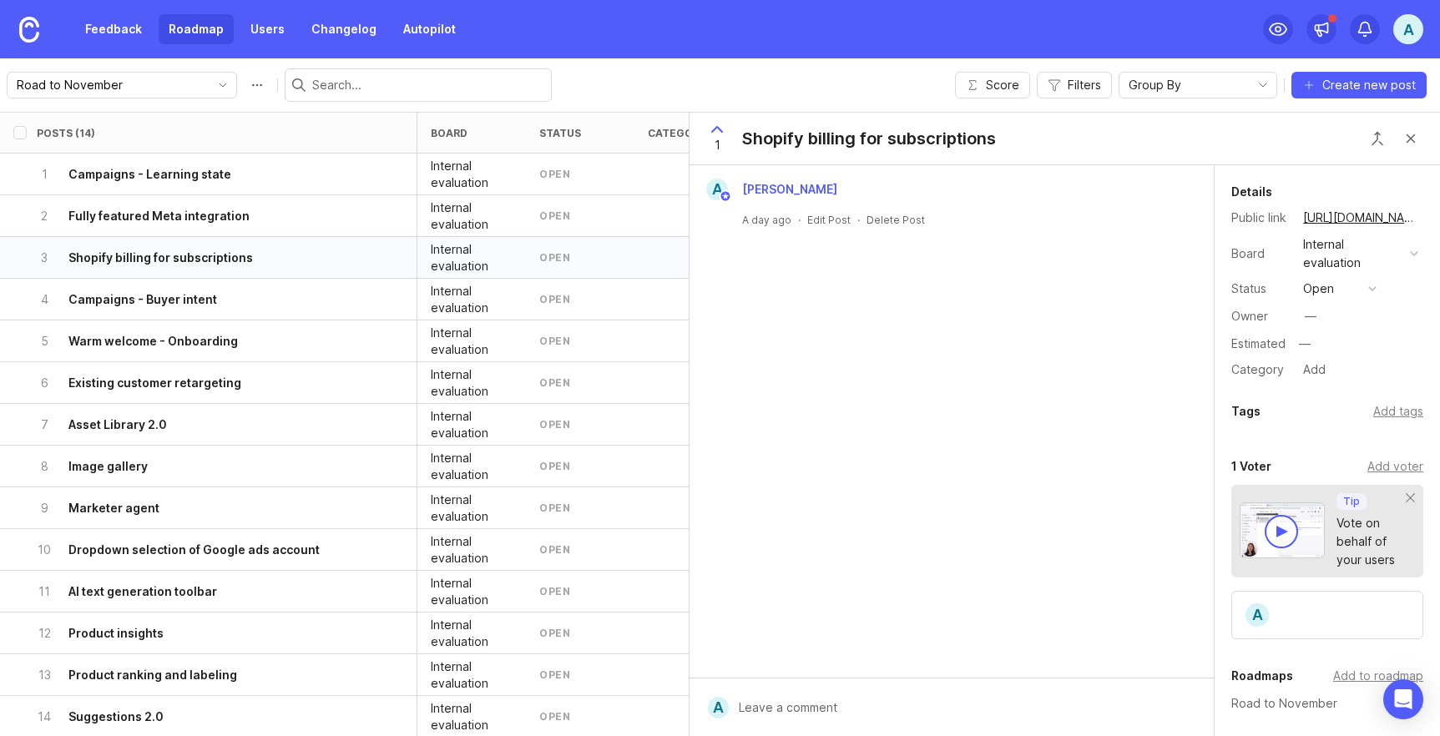
click at [722, 146] on div "1" at bounding box center [717, 138] width 32 height 43
click at [165, 177] on h6 "Campaigns - Learning state" at bounding box center [149, 174] width 163 height 17
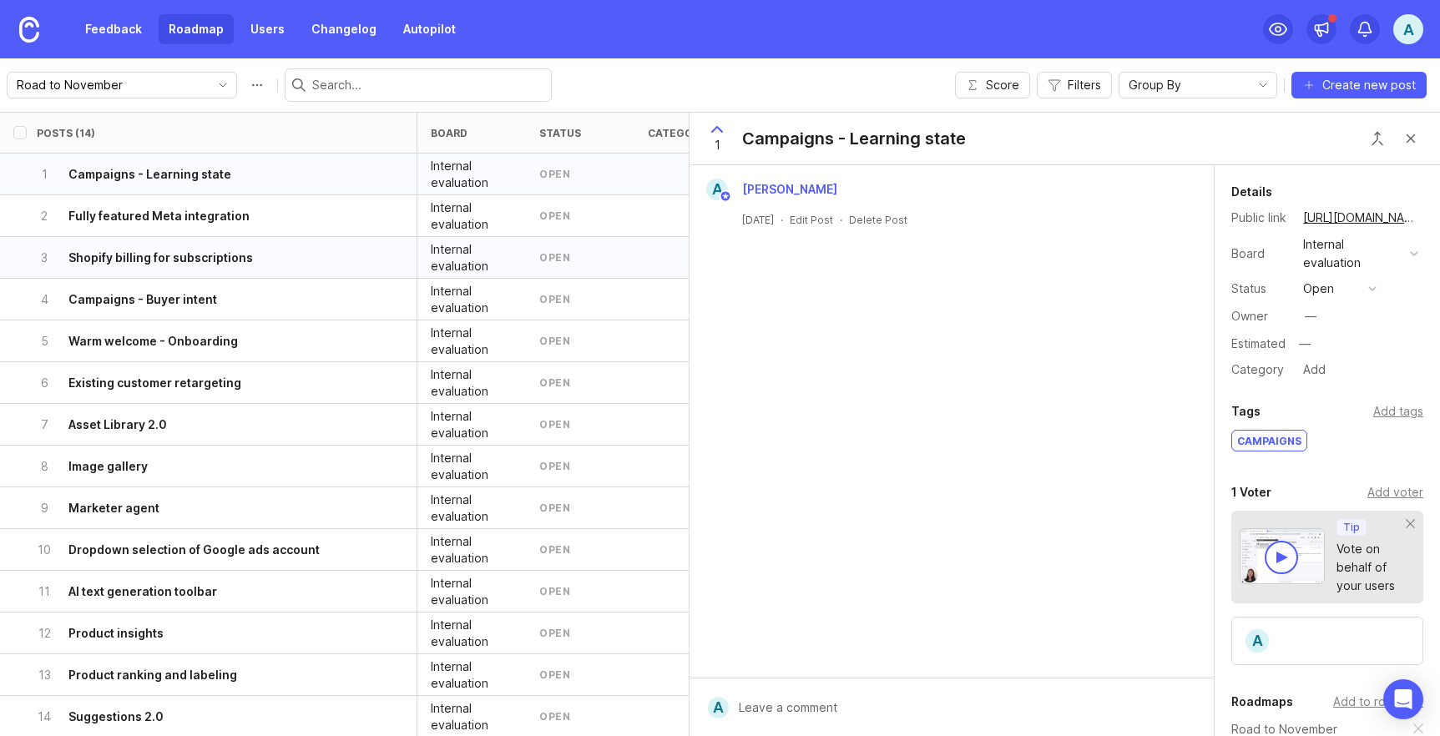
click at [720, 145] on div "1" at bounding box center [717, 138] width 32 height 43
click at [1424, 135] on button "Close button" at bounding box center [1410, 138] width 33 height 33
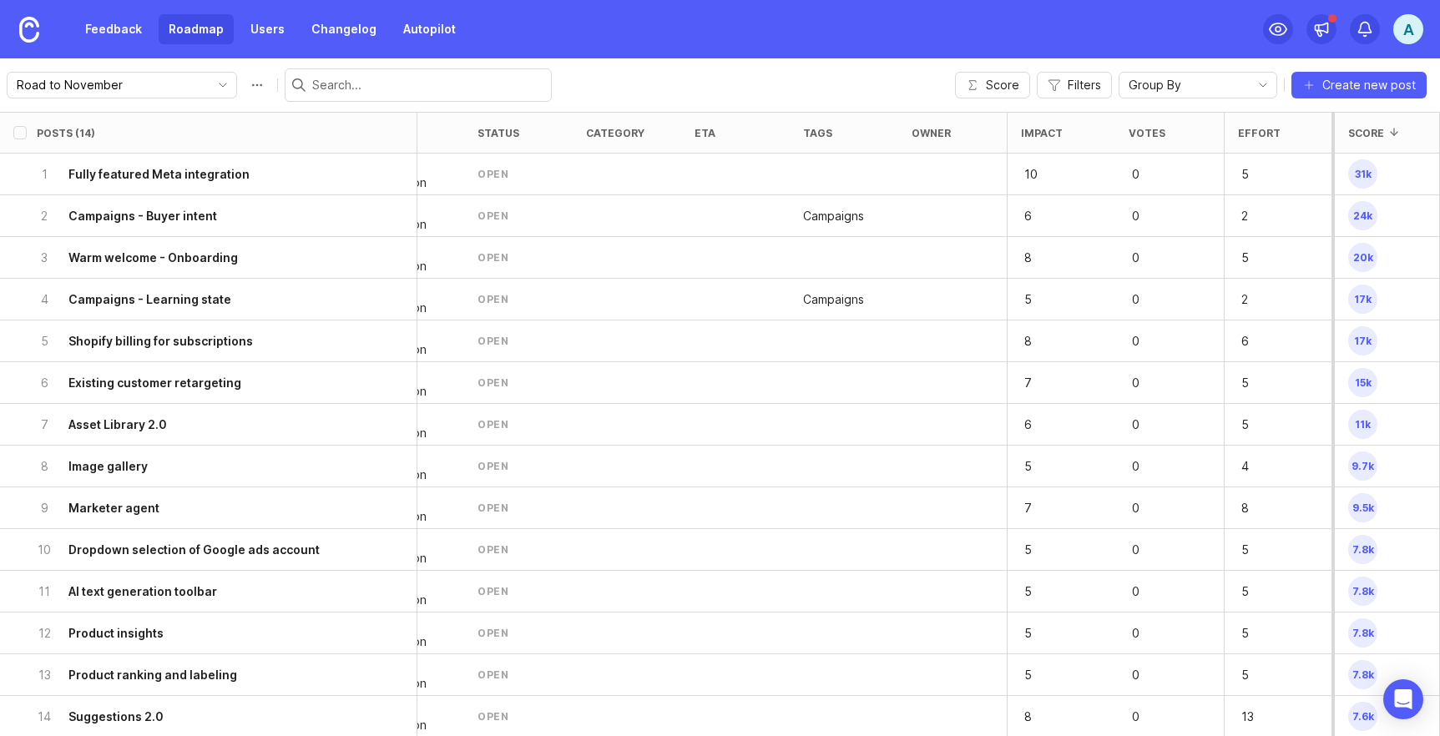
scroll to position [0, 63]
